Goal: Information Seeking & Learning: Check status

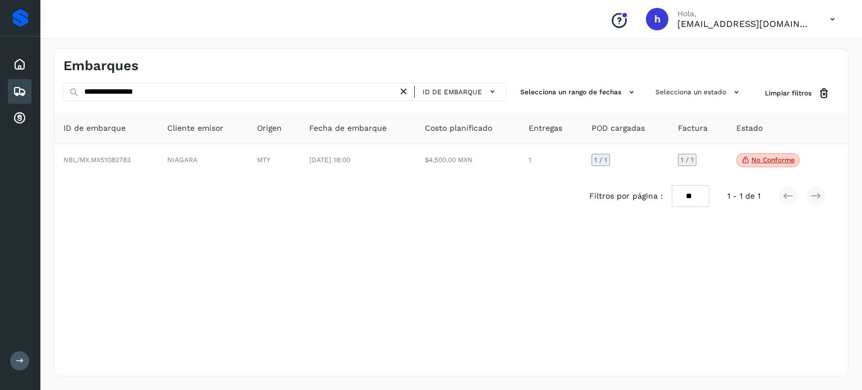
click at [410, 90] on icon at bounding box center [404, 92] width 12 height 12
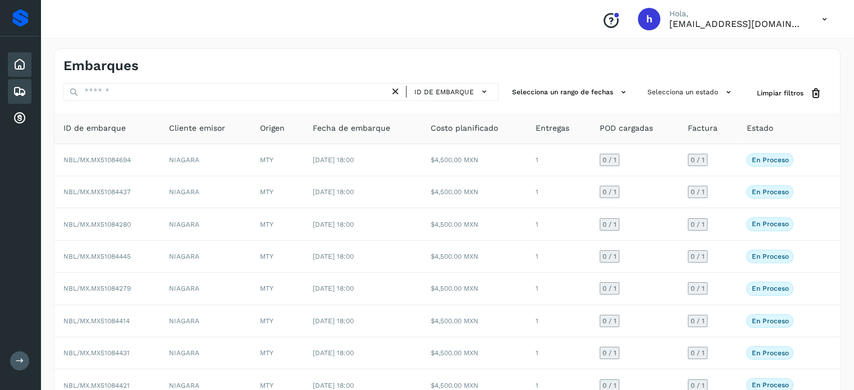
click at [20, 62] on icon at bounding box center [19, 64] width 13 height 13
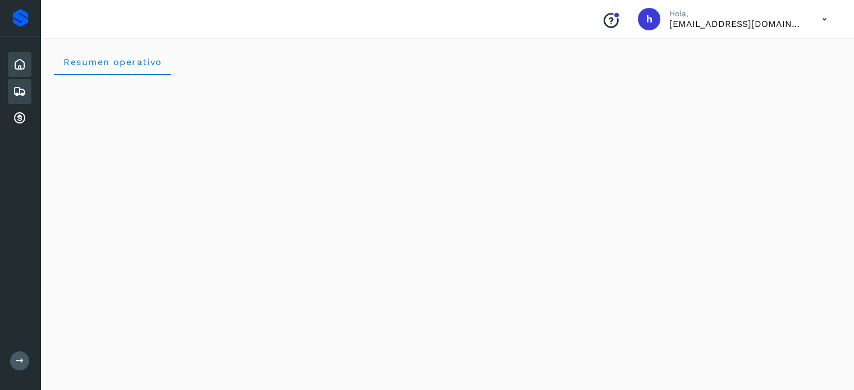
click at [22, 91] on icon at bounding box center [19, 91] width 13 height 13
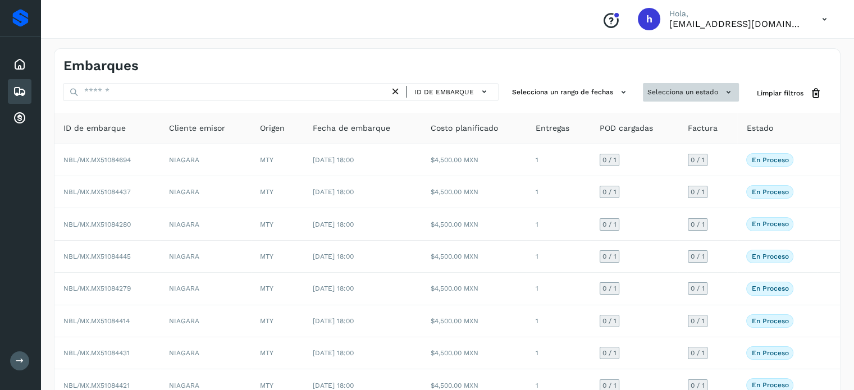
click at [685, 94] on button "Selecciona un estado" at bounding box center [691, 92] width 96 height 19
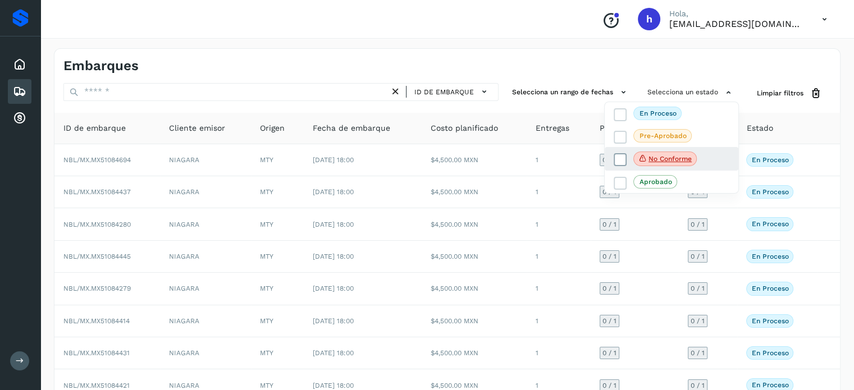
click at [619, 162] on icon at bounding box center [620, 159] width 11 height 11
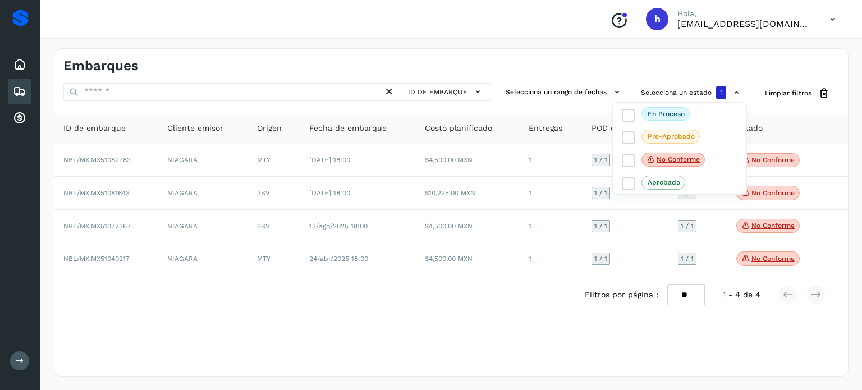
click at [611, 62] on div at bounding box center [431, 195] width 862 height 390
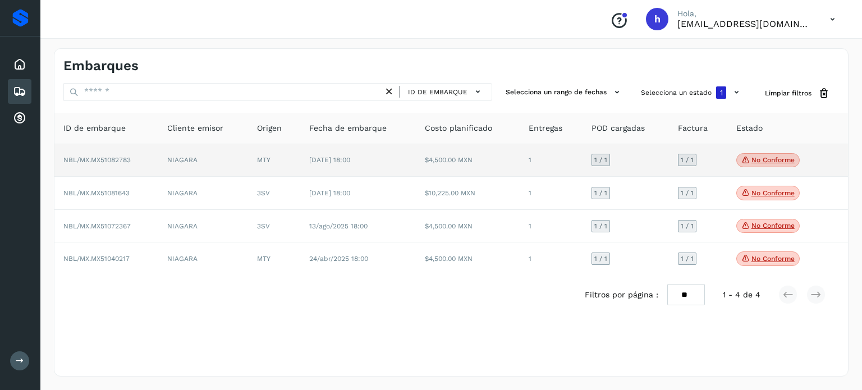
click at [752, 162] on p "No conforme" at bounding box center [772, 160] width 43 height 8
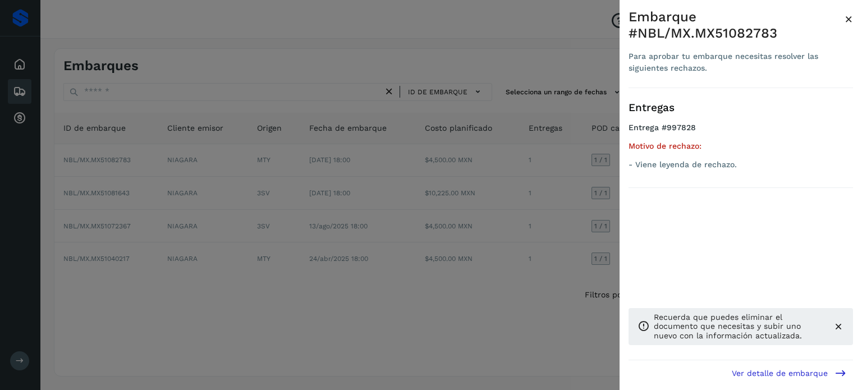
click at [524, 328] on div at bounding box center [431, 195] width 862 height 390
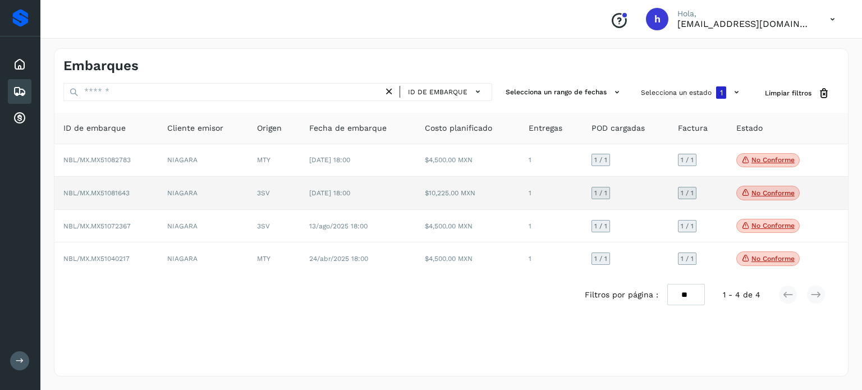
click at [780, 187] on span "No conforme" at bounding box center [767, 193] width 63 height 15
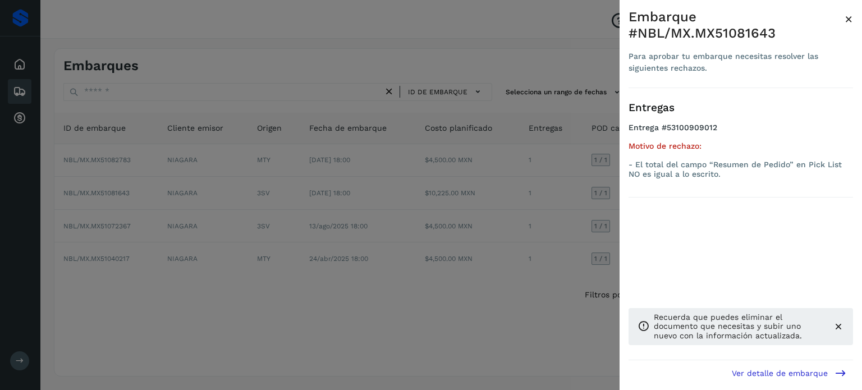
click at [543, 310] on div at bounding box center [431, 195] width 862 height 390
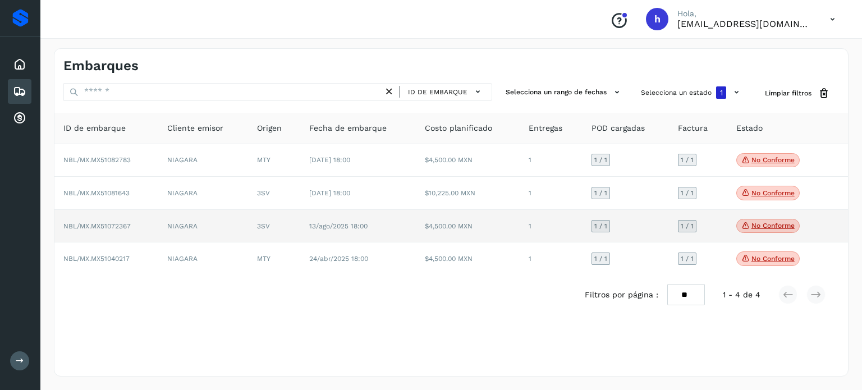
click at [764, 221] on span "No conforme" at bounding box center [767, 226] width 63 height 15
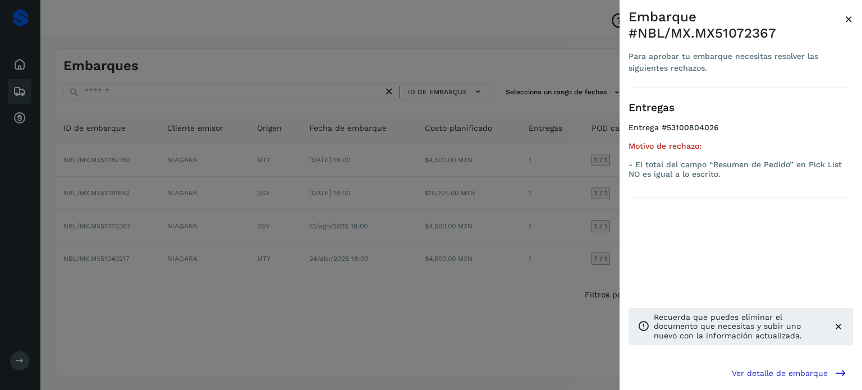
click at [506, 320] on div at bounding box center [431, 195] width 862 height 390
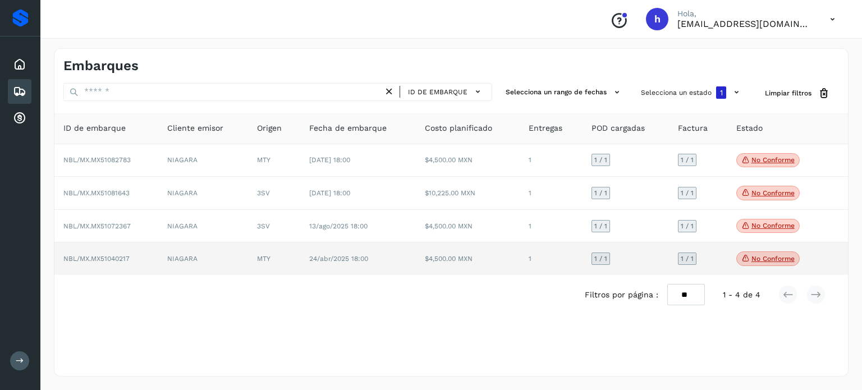
click at [760, 260] on p "No conforme" at bounding box center [772, 259] width 43 height 8
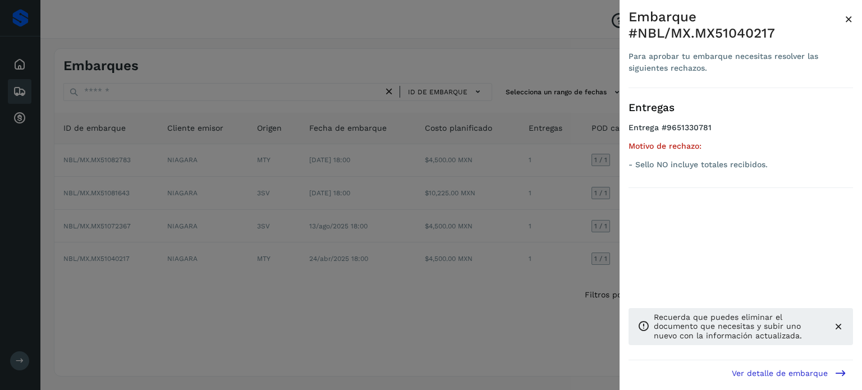
click at [846, 19] on span "×" at bounding box center [849, 19] width 8 height 16
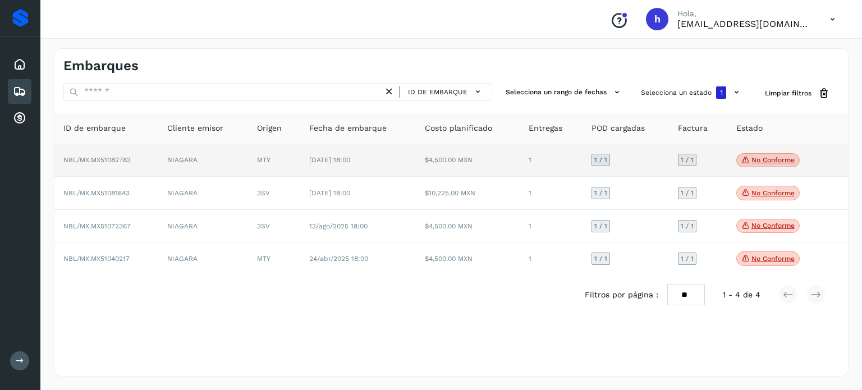
click at [771, 154] on span "No conforme" at bounding box center [767, 160] width 63 height 15
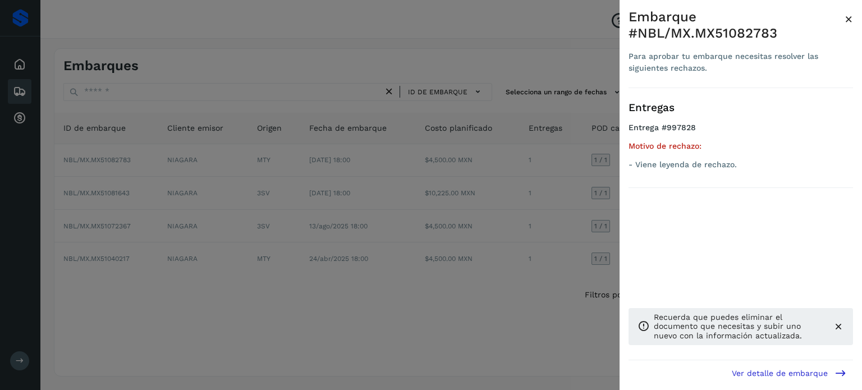
click at [851, 17] on span "×" at bounding box center [849, 19] width 8 height 16
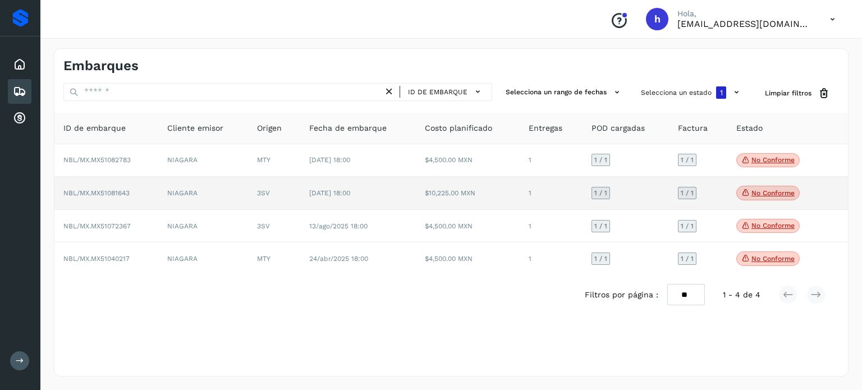
click at [759, 194] on p "No conforme" at bounding box center [772, 193] width 43 height 8
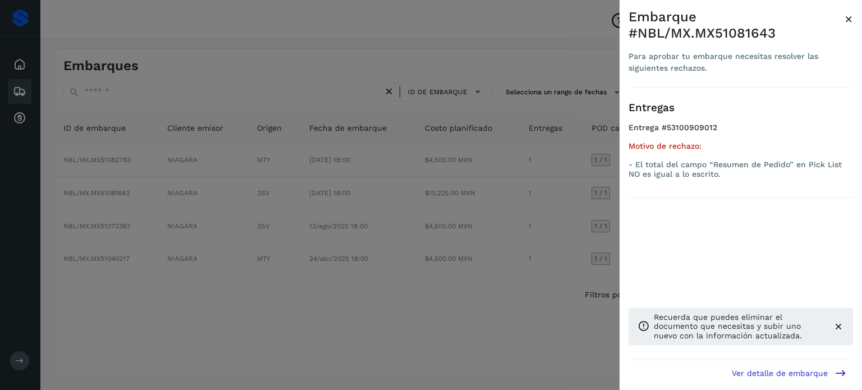
click at [849, 17] on span "×" at bounding box center [849, 19] width 8 height 16
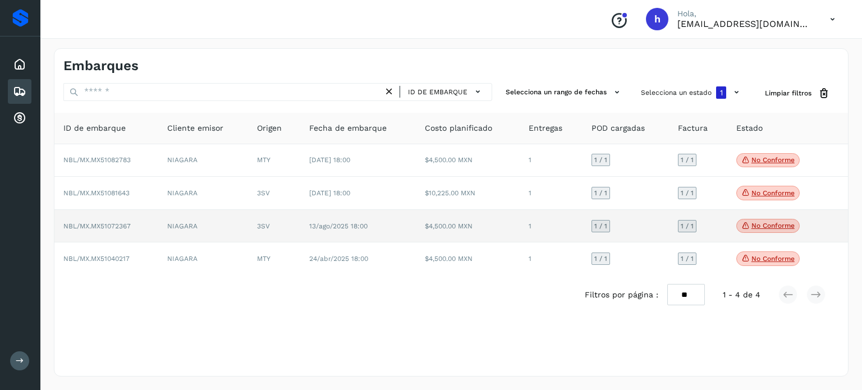
click at [771, 222] on p "No conforme" at bounding box center [772, 226] width 43 height 8
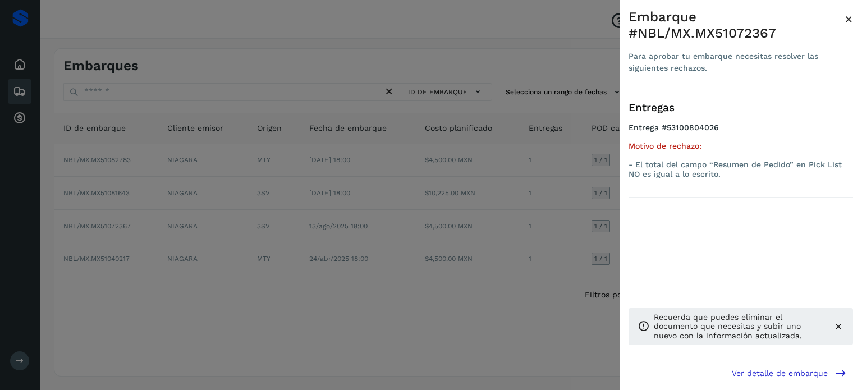
click at [846, 20] on span "×" at bounding box center [849, 19] width 8 height 16
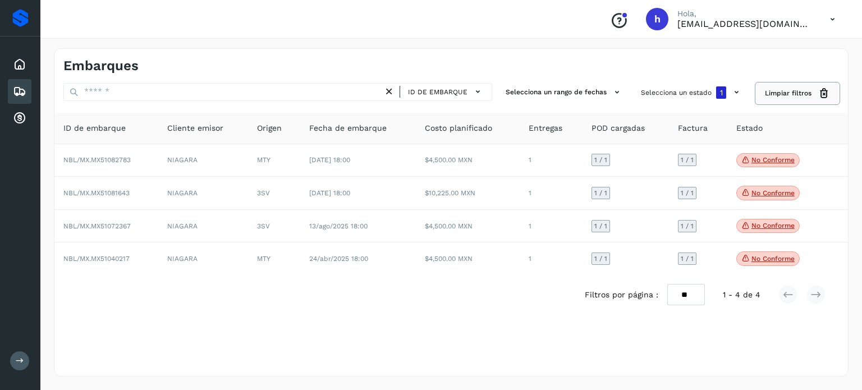
click at [806, 97] on span "Limpiar filtros" at bounding box center [788, 93] width 47 height 10
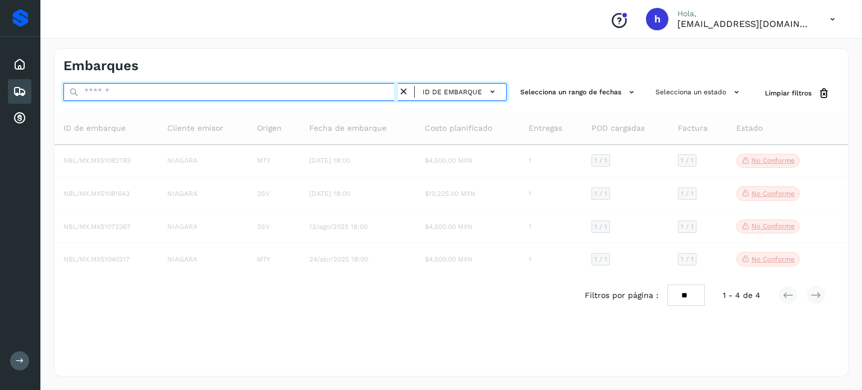
click at [198, 91] on input "text" at bounding box center [230, 92] width 334 height 18
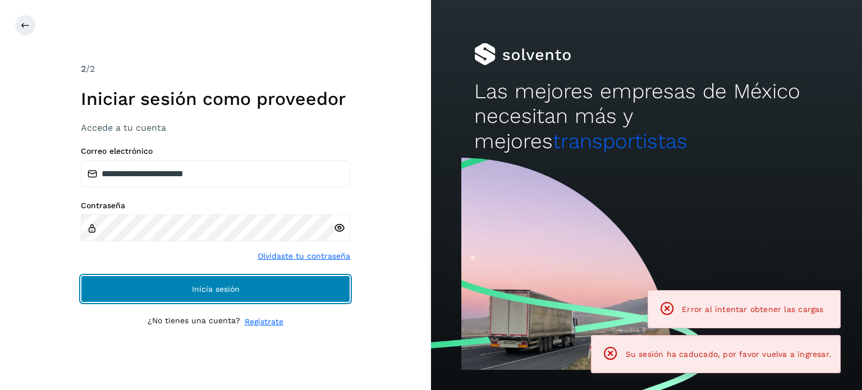
click at [183, 287] on button "Inicia sesión" at bounding box center [215, 289] width 269 height 27
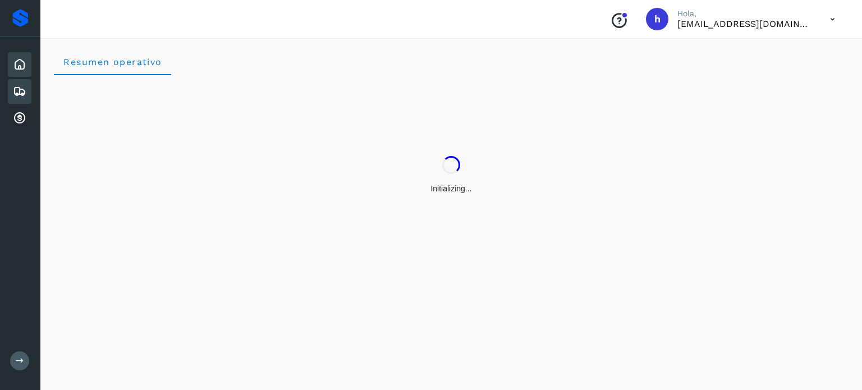
click at [16, 87] on icon at bounding box center [19, 91] width 13 height 13
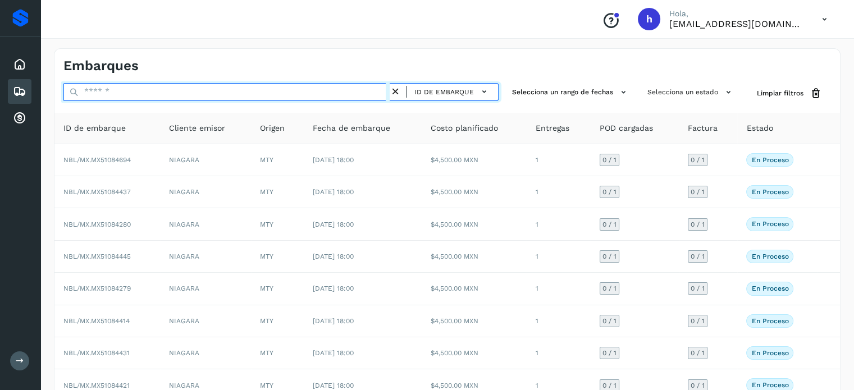
click at [148, 83] on input "text" at bounding box center [226, 92] width 326 height 18
paste input "**********"
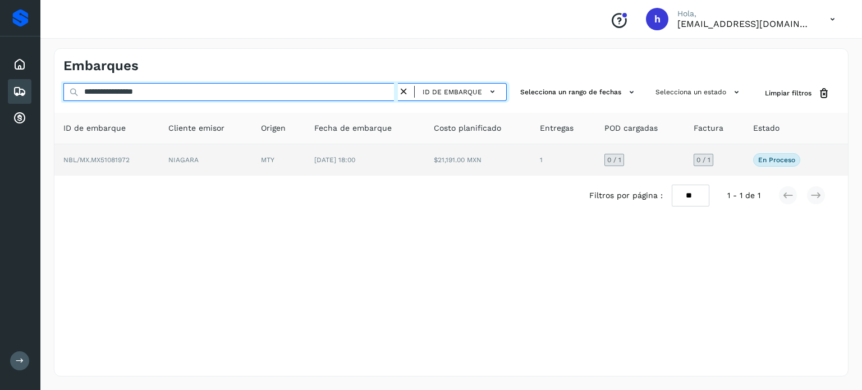
type input "**********"
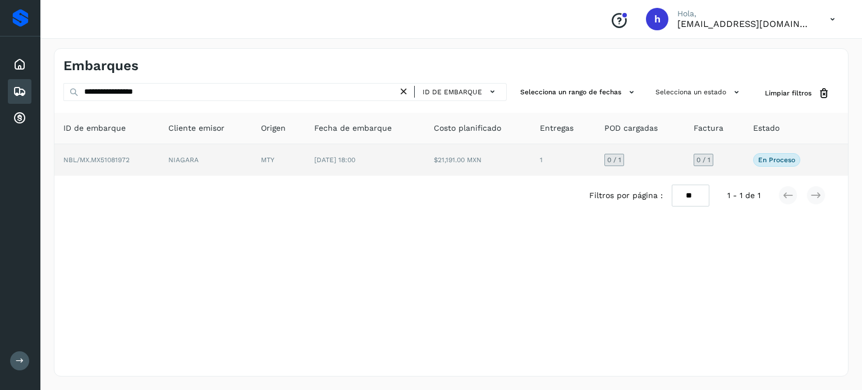
click at [147, 153] on td "NBL/MX.MX51081972" at bounding box center [106, 159] width 105 height 31
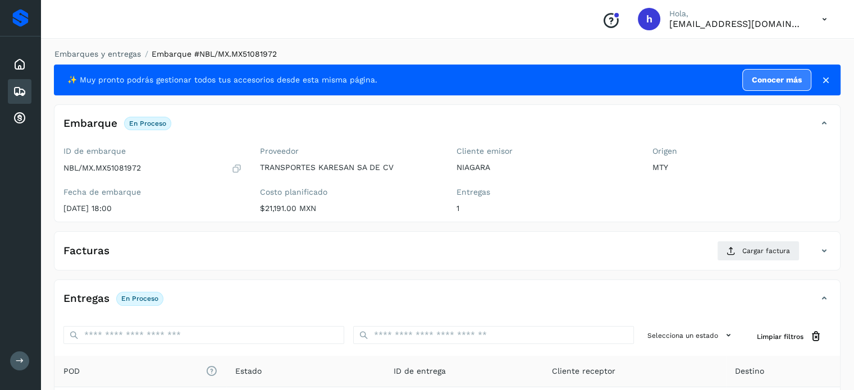
click at [514, 79] on div "✨ Muy pronto podrás gestionar todos tus accesorios desde esta misma página. Con…" at bounding box center [439, 80] width 744 height 22
click at [18, 64] on icon at bounding box center [19, 64] width 13 height 13
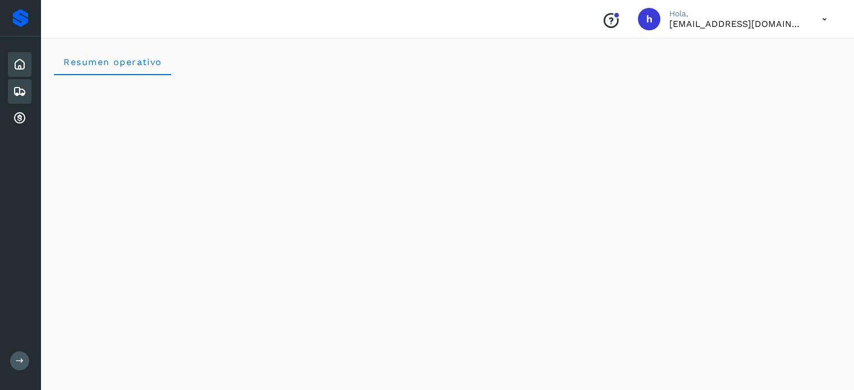
click at [16, 91] on icon at bounding box center [19, 91] width 13 height 13
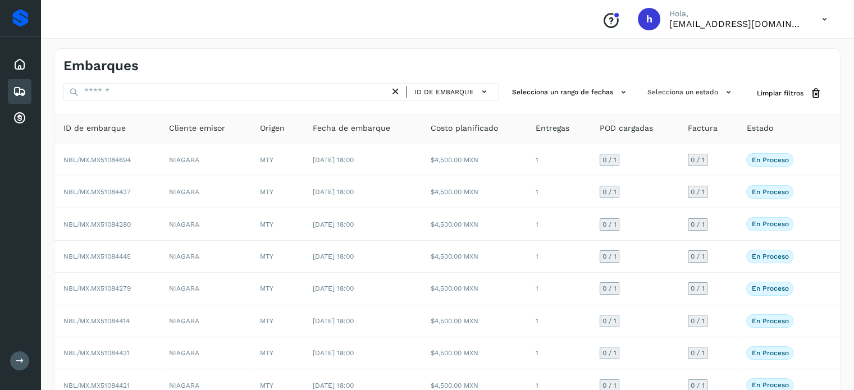
click at [24, 86] on icon at bounding box center [19, 91] width 13 height 13
click at [20, 86] on icon at bounding box center [19, 91] width 13 height 13
click at [26, 58] on icon at bounding box center [19, 64] width 13 height 13
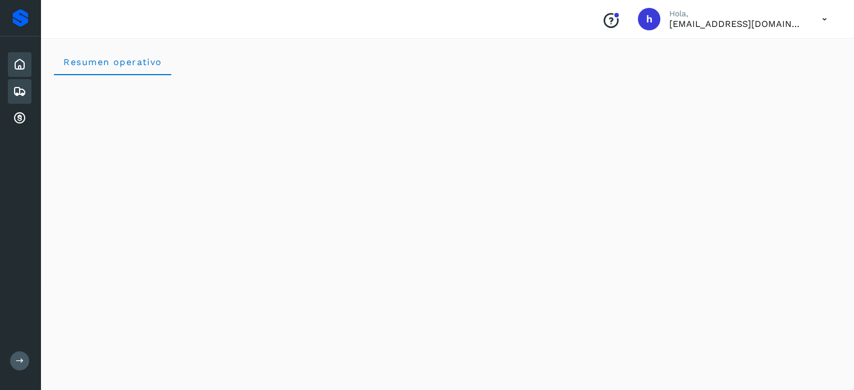
click at [20, 90] on icon at bounding box center [19, 91] width 13 height 13
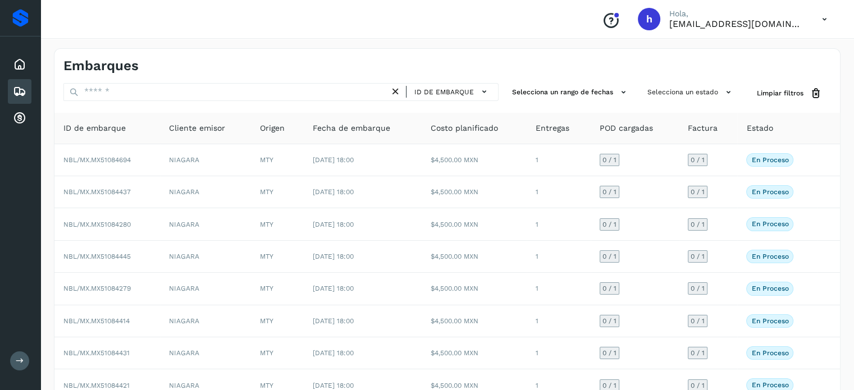
click at [19, 93] on icon at bounding box center [19, 91] width 13 height 13
click at [15, 80] on div "Embarques" at bounding box center [20, 91] width 24 height 25
click at [17, 64] on icon at bounding box center [19, 64] width 13 height 13
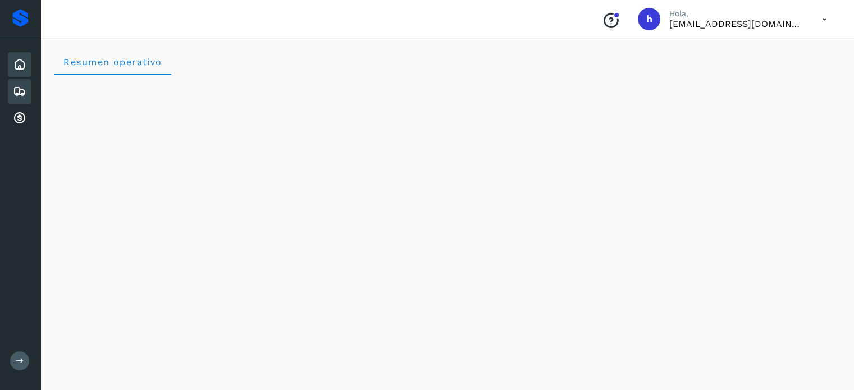
click at [21, 94] on icon at bounding box center [19, 91] width 13 height 13
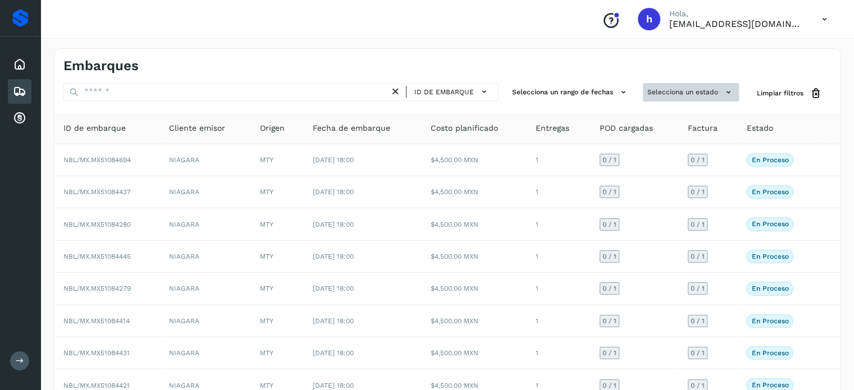
click at [700, 90] on button "Selecciona un estado" at bounding box center [691, 92] width 96 height 19
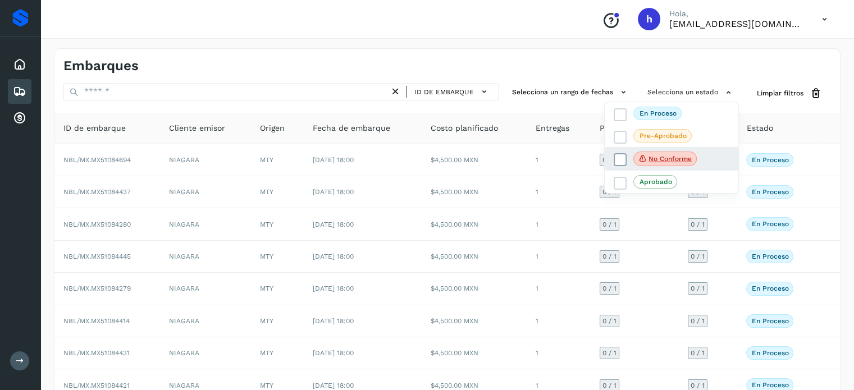
click at [619, 159] on icon at bounding box center [620, 159] width 11 height 11
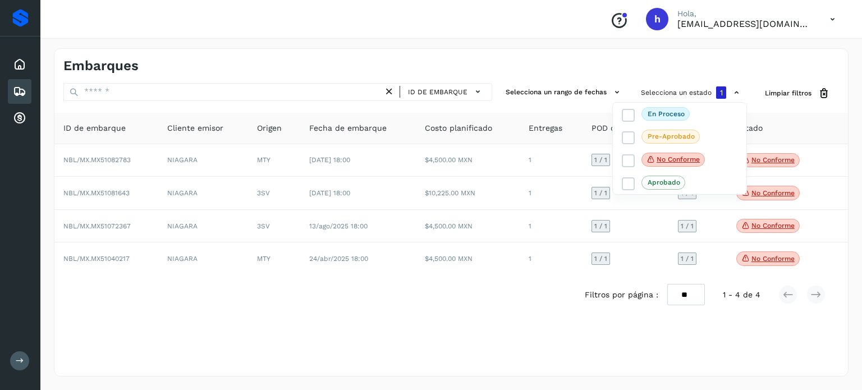
click at [583, 69] on div at bounding box center [431, 195] width 862 height 390
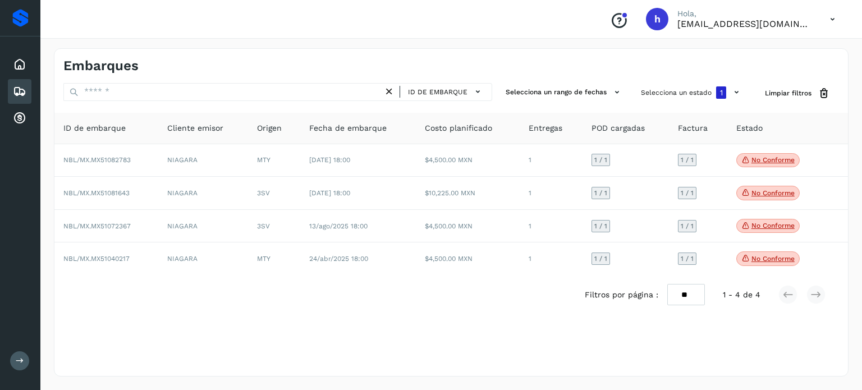
click at [636, 65] on div "Embarques" at bounding box center [451, 61] width 794 height 25
click at [783, 97] on span "Limpiar filtros" at bounding box center [788, 93] width 47 height 10
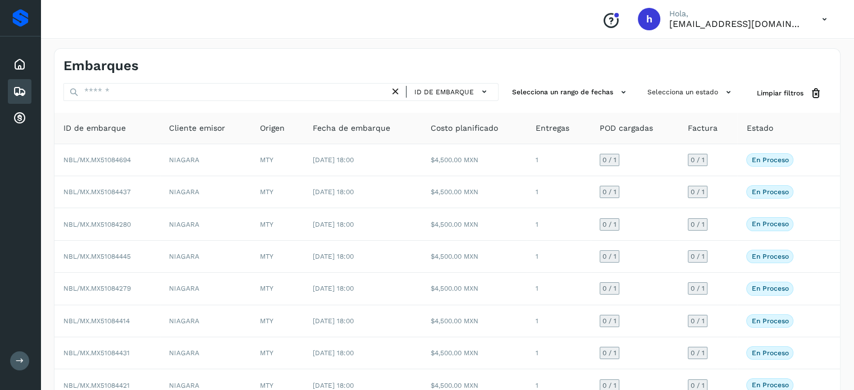
click at [666, 101] on div "Selecciona un estado" at bounding box center [691, 93] width 96 height 21
click at [665, 95] on button "Selecciona un estado" at bounding box center [691, 92] width 96 height 19
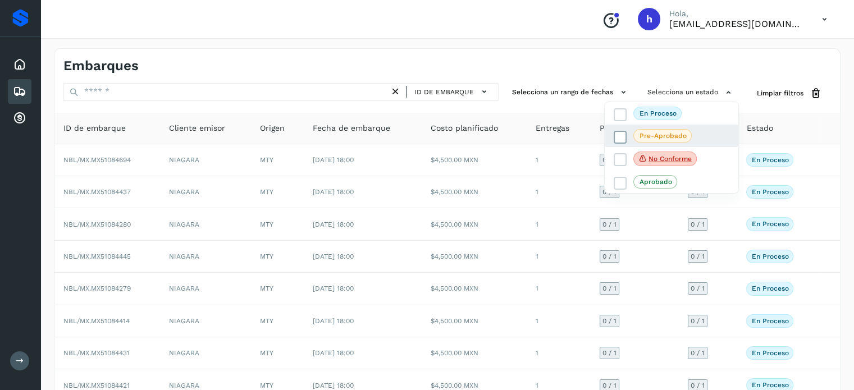
click at [622, 137] on icon at bounding box center [620, 137] width 11 height 11
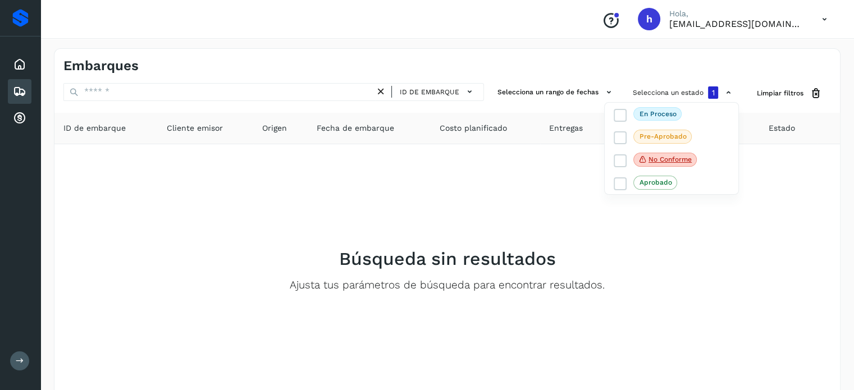
click at [788, 91] on div at bounding box center [427, 195] width 854 height 390
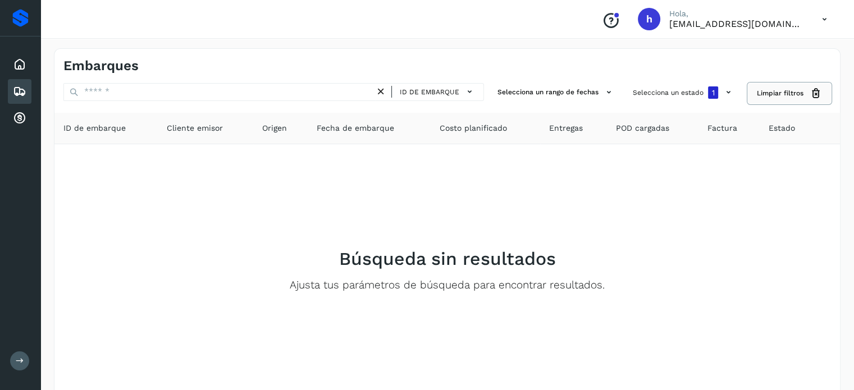
click at [813, 92] on icon at bounding box center [816, 94] width 12 height 12
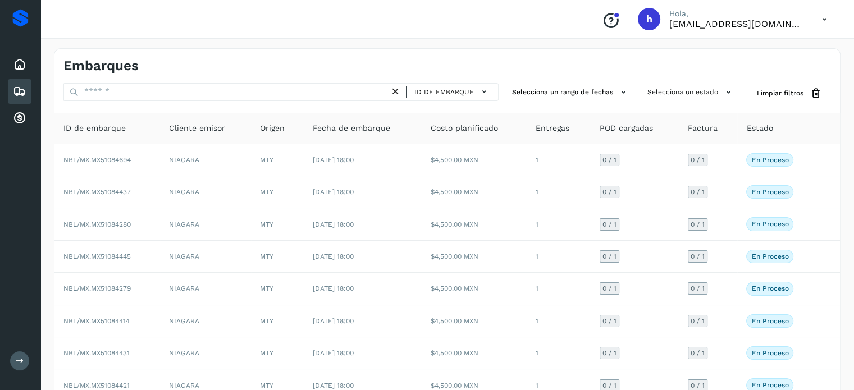
click at [782, 65] on div "Embarques" at bounding box center [446, 61] width 785 height 25
click at [395, 95] on icon at bounding box center [395, 92] width 12 height 12
click at [276, 58] on div "Embarques" at bounding box center [255, 66] width 384 height 16
click at [20, 87] on icon at bounding box center [19, 91] width 13 height 13
click at [694, 95] on button "Selecciona un estado" at bounding box center [691, 92] width 96 height 19
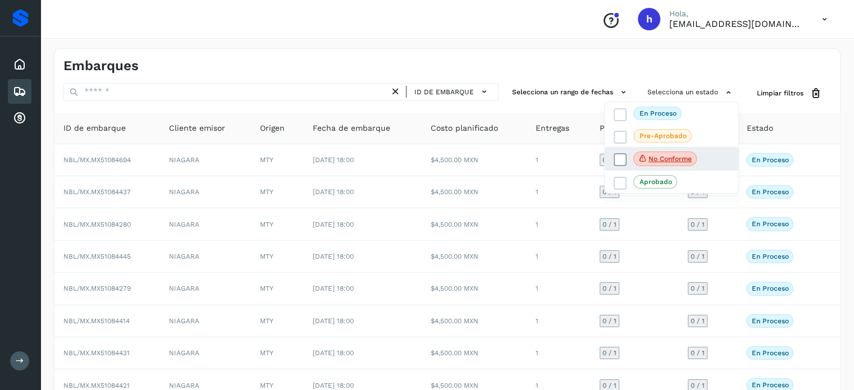
click at [620, 155] on icon at bounding box center [620, 159] width 11 height 11
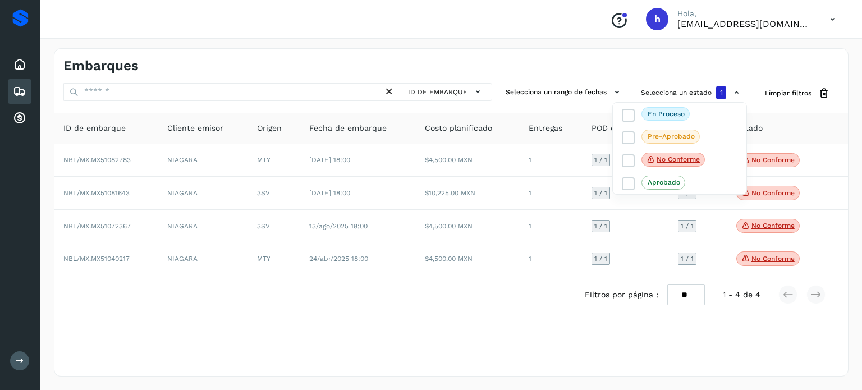
click at [589, 75] on div at bounding box center [431, 195] width 862 height 390
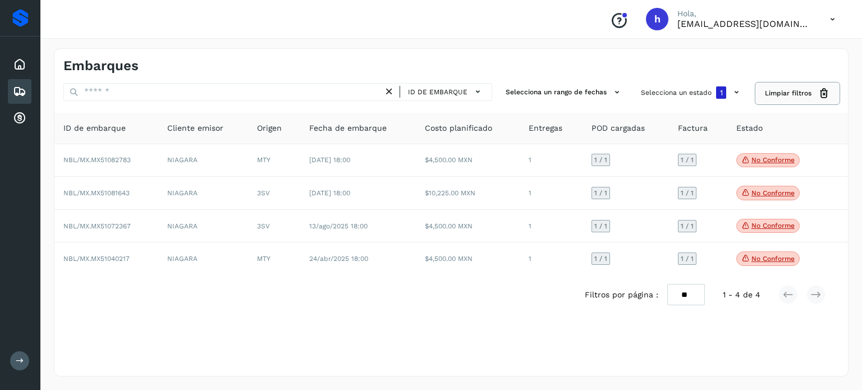
click at [822, 88] on icon at bounding box center [824, 94] width 12 height 12
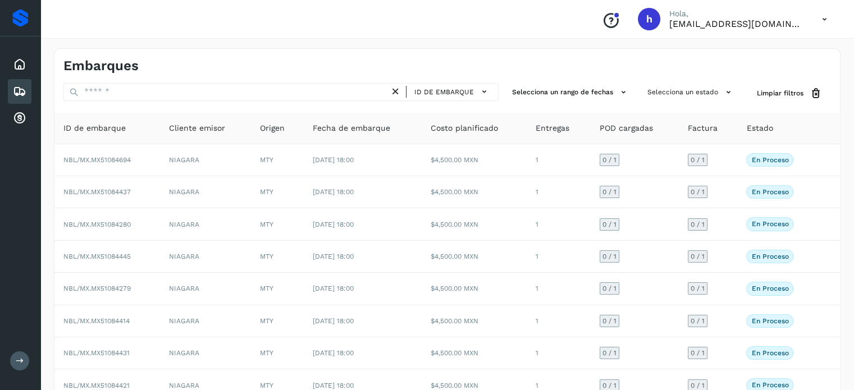
click at [496, 54] on div "Embarques" at bounding box center [446, 61] width 785 height 25
click at [709, 90] on button "Selecciona un estado" at bounding box center [691, 92] width 96 height 19
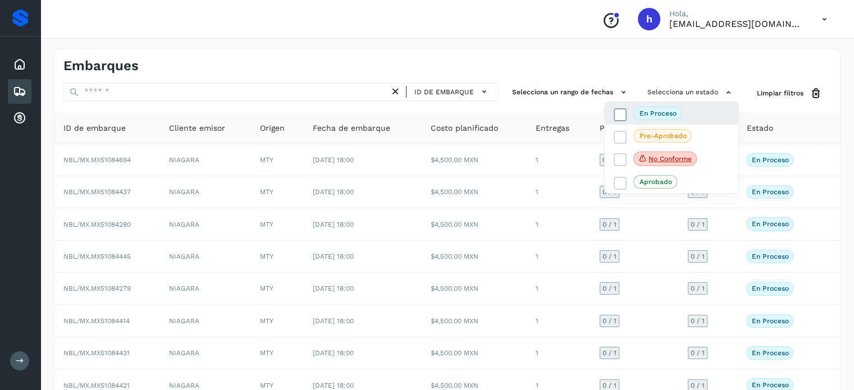
click at [615, 114] on icon at bounding box center [620, 114] width 11 height 11
click at [602, 68] on div at bounding box center [427, 195] width 854 height 390
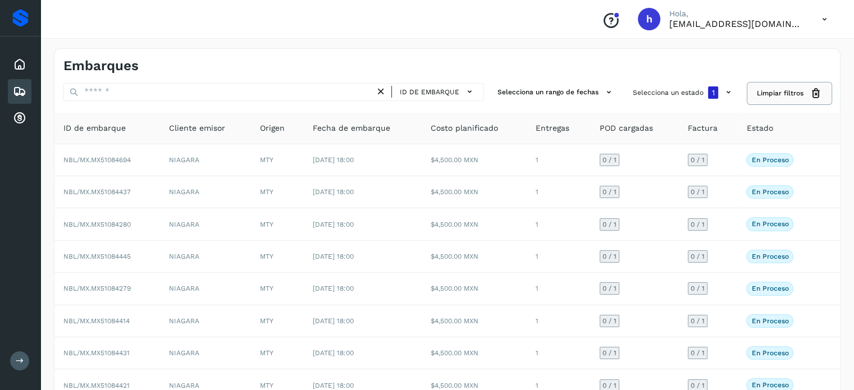
click at [804, 91] on button "Limpiar filtros" at bounding box center [789, 93] width 83 height 21
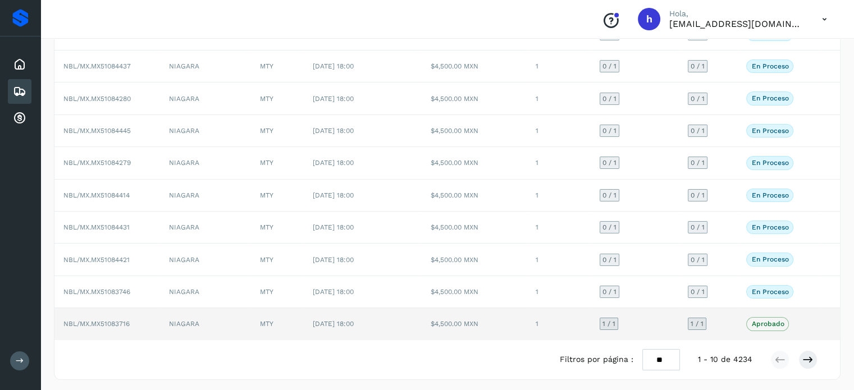
click at [768, 321] on p "Aprobado" at bounding box center [767, 324] width 33 height 8
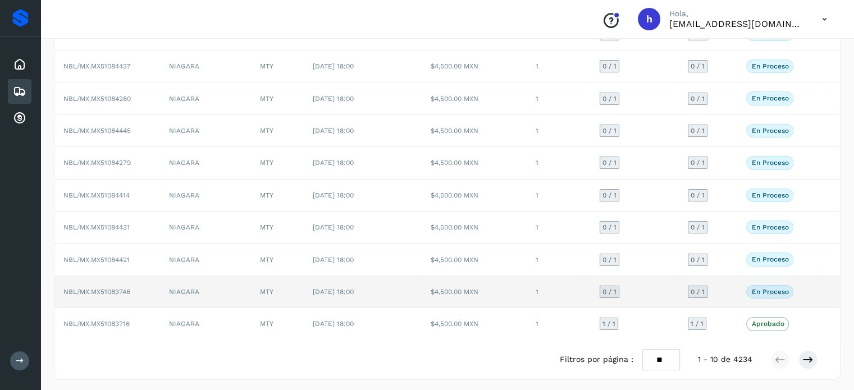
click at [499, 298] on td "$4,500.00 MXN" at bounding box center [474, 292] width 106 height 32
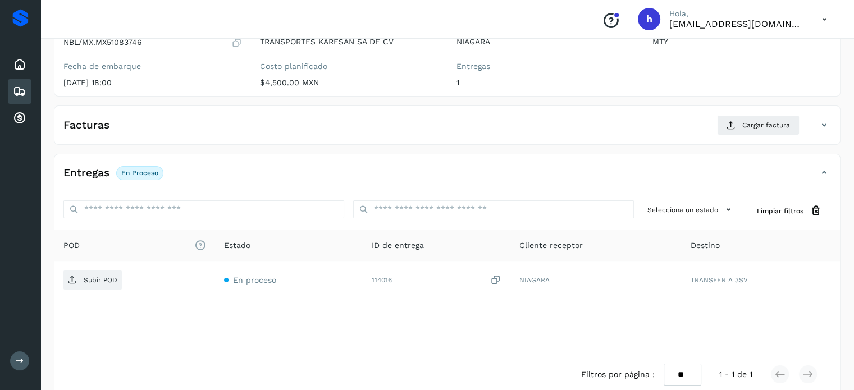
click at [16, 91] on icon at bounding box center [19, 91] width 13 height 13
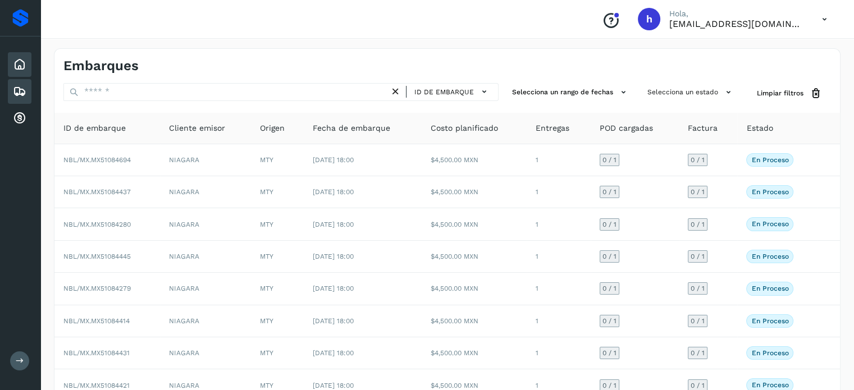
click at [20, 65] on icon at bounding box center [19, 64] width 13 height 13
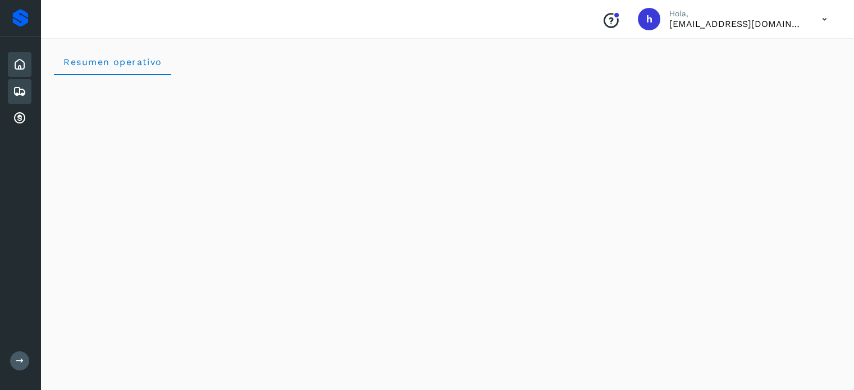
click at [23, 88] on icon at bounding box center [19, 91] width 13 height 13
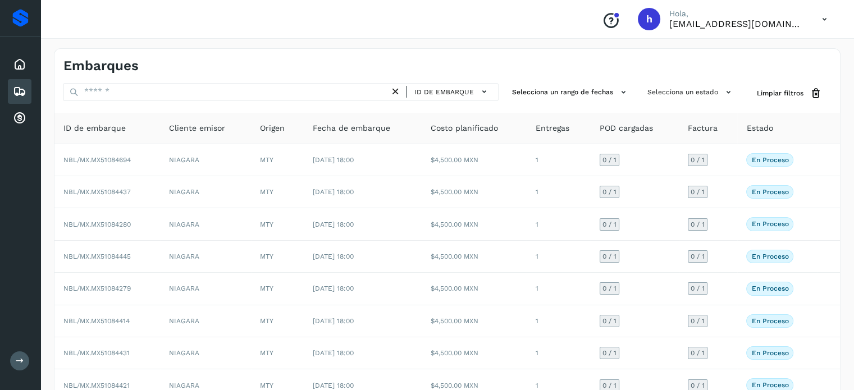
click at [396, 91] on icon at bounding box center [395, 92] width 12 height 12
click at [730, 54] on div "Embarques" at bounding box center [446, 61] width 785 height 25
